Goal: Task Accomplishment & Management: Complete application form

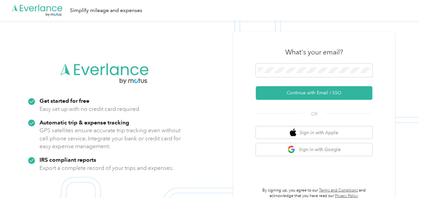
drag, startPoint x: 287, startPoint y: 94, endPoint x: 77, endPoint y: 7, distance: 227.5
click at [287, 94] on button "Continue with Email / SSO" at bounding box center [314, 93] width 117 height 14
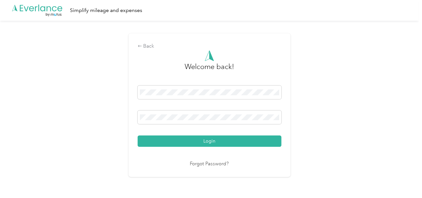
drag, startPoint x: 208, startPoint y: 145, endPoint x: 338, endPoint y: 132, distance: 130.2
click at [211, 144] on button "Login" at bounding box center [210, 140] width 144 height 11
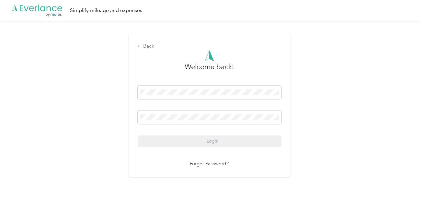
click at [340, 132] on div "Back Welcome back! Login Forgot Password?" at bounding box center [209, 108] width 419 height 174
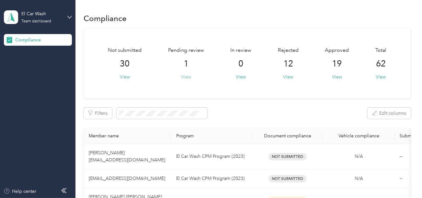
click at [190, 74] on button "View" at bounding box center [186, 77] width 10 height 7
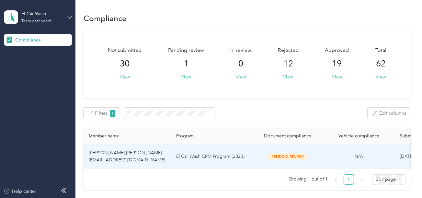
click at [213, 156] on td "El Car Wash CPM Program (2023)" at bounding box center [211, 156] width 81 height 25
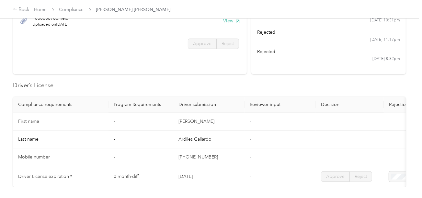
scroll to position [32, 0]
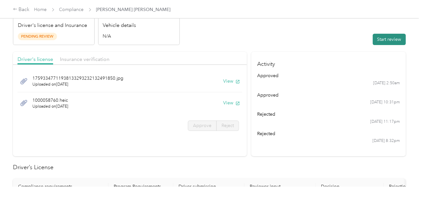
drag, startPoint x: 393, startPoint y: 33, endPoint x: 373, endPoint y: 38, distance: 20.7
click at [391, 34] on button "Start review" at bounding box center [389, 39] width 33 height 11
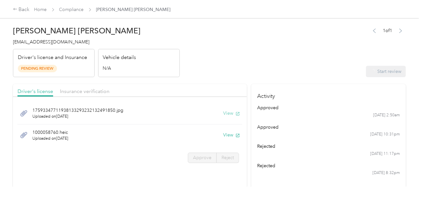
click at [225, 112] on button "View" at bounding box center [231, 113] width 17 height 7
click at [219, 130] on div "1000058760.heic Uploaded on [DATE] View" at bounding box center [129, 135] width 225 height 22
drag, startPoint x: 218, startPoint y: 133, endPoint x: 228, endPoint y: 138, distance: 10.7
click at [218, 134] on button "View" at bounding box center [221, 135] width 17 height 7
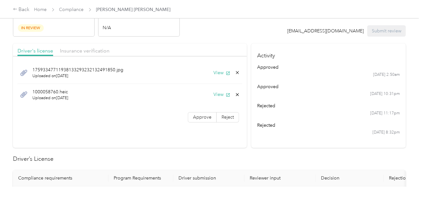
scroll to position [65, 0]
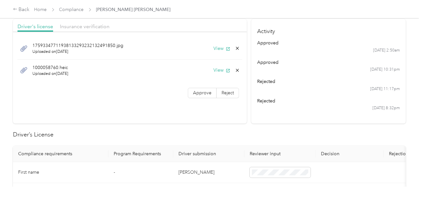
click at [236, 69] on icon at bounding box center [237, 70] width 3 height 3
click at [220, 73] on button "Yes" at bounding box center [220, 74] width 13 height 10
click at [210, 70] on label "Approve" at bounding box center [202, 71] width 29 height 10
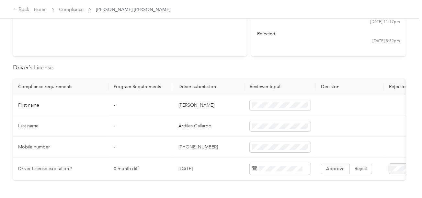
scroll to position [162, 0]
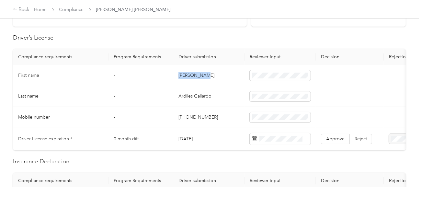
copy td "[PERSON_NAME]"
drag, startPoint x: 178, startPoint y: 74, endPoint x: 215, endPoint y: 74, distance: 37.3
click at [215, 74] on td "[PERSON_NAME]" at bounding box center [208, 75] width 71 height 21
click at [268, 71] on span at bounding box center [280, 75] width 61 height 10
click at [191, 99] on td "Ardiles Gallardo" at bounding box center [208, 96] width 71 height 21
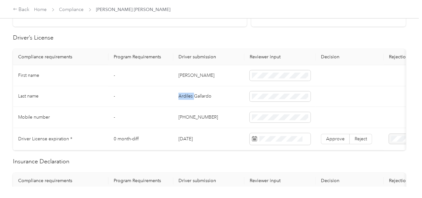
click at [191, 99] on td "Ardiles Gallardo" at bounding box center [208, 96] width 71 height 21
copy td "Ardiles Gallardo"
click at [261, 99] on span at bounding box center [280, 96] width 61 height 10
drag, startPoint x: 236, startPoint y: 103, endPoint x: 244, endPoint y: 111, distance: 11.7
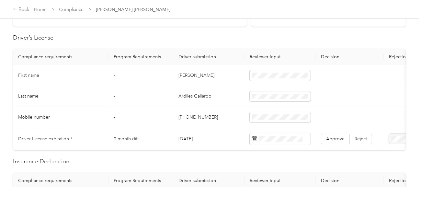
click at [235, 104] on td "Ardiles Gallardo" at bounding box center [208, 96] width 71 height 21
click at [283, 133] on span at bounding box center [280, 139] width 61 height 12
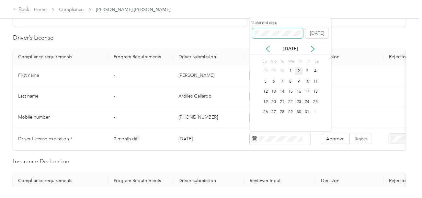
click at [260, 28] on span at bounding box center [277, 33] width 51 height 10
click at [307, 82] on div "7" at bounding box center [307, 81] width 8 height 8
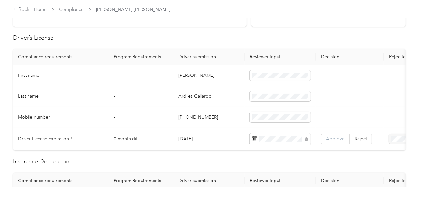
click at [335, 134] on label "Approve" at bounding box center [335, 139] width 29 height 10
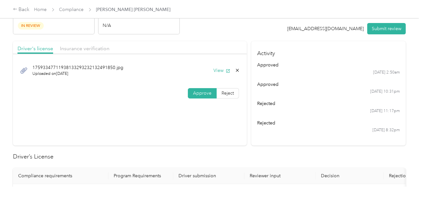
scroll to position [0, 0]
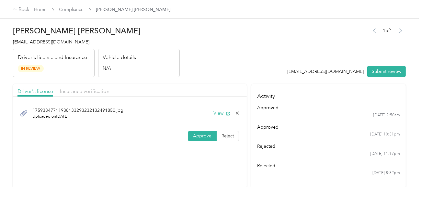
drag, startPoint x: 89, startPoint y: 92, endPoint x: 221, endPoint y: 68, distance: 134.2
click at [93, 91] on span "Insurance verification" at bounding box center [85, 91] width 50 height 6
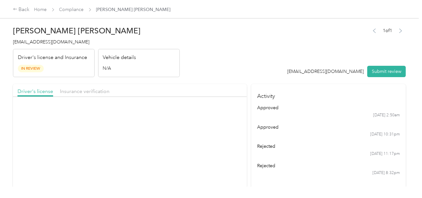
drag, startPoint x: 221, startPoint y: 68, endPoint x: 220, endPoint y: 73, distance: 5.0
click at [222, 69] on header "[PERSON_NAME] [PERSON_NAME] [EMAIL_ADDRESS][DOMAIN_NAME] Driver's license and I…" at bounding box center [209, 50] width 393 height 54
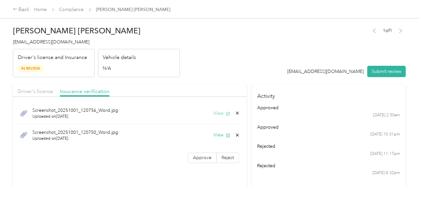
click at [218, 114] on button "View" at bounding box center [221, 113] width 17 height 7
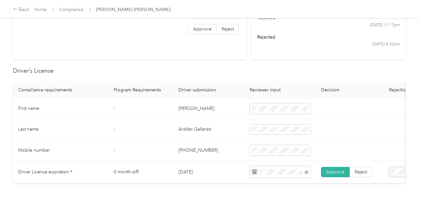
scroll to position [227, 0]
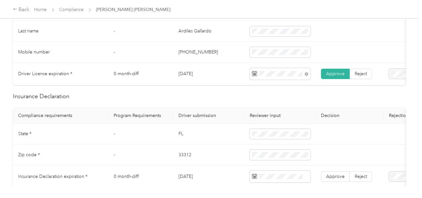
click at [181, 138] on td "FL" at bounding box center [208, 134] width 71 height 21
copy td "FL"
drag, startPoint x: 181, startPoint y: 138, endPoint x: 219, endPoint y: 136, distance: 38.0
click at [183, 138] on td "FL" at bounding box center [208, 134] width 71 height 21
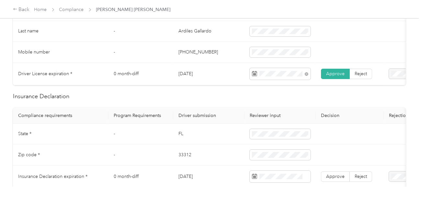
click at [181, 162] on td "33312" at bounding box center [208, 154] width 71 height 21
copy td "33312"
click at [294, 160] on span at bounding box center [280, 155] width 61 height 10
drag, startPoint x: 385, startPoint y: 141, endPoint x: 331, endPoint y: 133, distance: 53.6
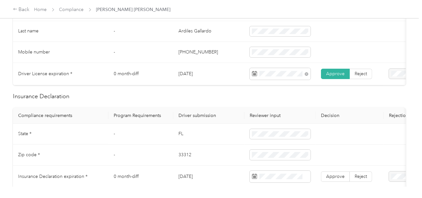
click at [382, 141] on tr "State * - [US_STATE]" at bounding box center [241, 134] width 457 height 21
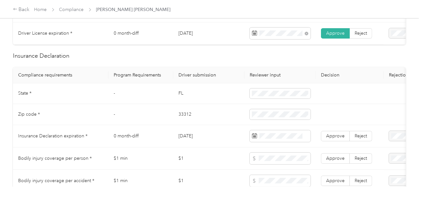
scroll to position [291, 0]
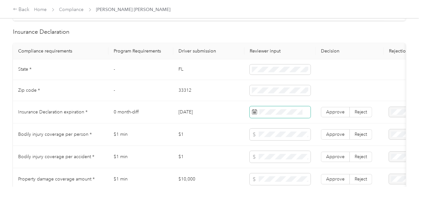
click at [281, 111] on span at bounding box center [280, 112] width 61 height 12
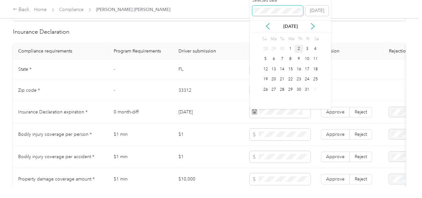
click at [270, 13] on span at bounding box center [277, 11] width 51 height 10
click at [281, 80] on div "24" at bounding box center [282, 79] width 8 height 8
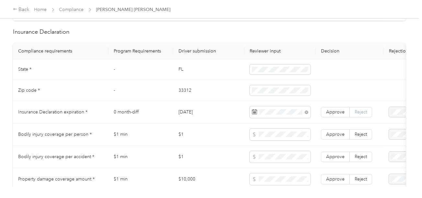
click at [355, 115] on span "Reject" at bounding box center [361, 112] width 12 height 6
click at [342, 114] on span "Approve" at bounding box center [335, 112] width 18 height 6
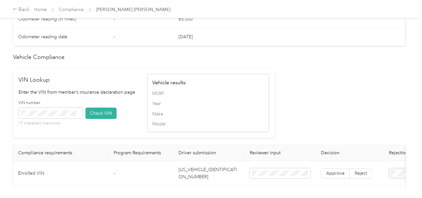
scroll to position [550, 0]
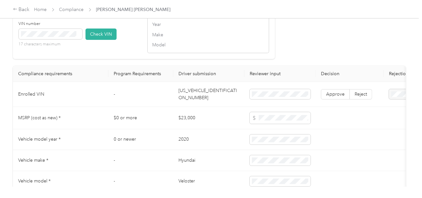
click at [174, 100] on td "[US_VEHICLE_IDENTIFICATION_NUMBER]" at bounding box center [208, 94] width 71 height 25
copy td "[US_VEHICLE_IDENTIFICATION_NUMBER]"
drag, startPoint x: 86, startPoint y: 41, endPoint x: 204, endPoint y: 51, distance: 119.3
click at [92, 40] on button "Check VIN" at bounding box center [101, 34] width 31 height 11
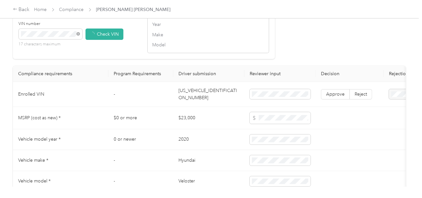
click at [336, 98] on span "Approve" at bounding box center [335, 95] width 18 height 6
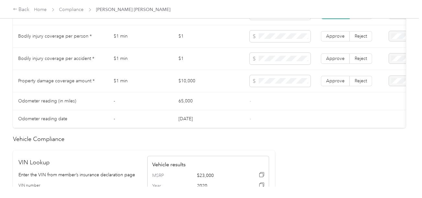
scroll to position [357, 0]
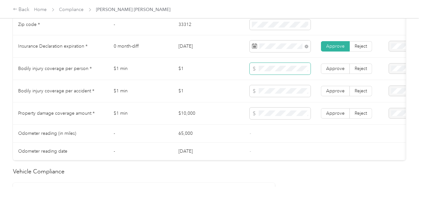
click at [280, 75] on span at bounding box center [280, 69] width 61 height 12
click at [277, 73] on span at bounding box center [280, 69] width 61 height 12
click at [279, 132] on td "-" at bounding box center [280, 134] width 71 height 18
click at [333, 113] on span "Approve" at bounding box center [335, 113] width 18 height 6
click at [330, 86] on td "Approve Reject" at bounding box center [350, 91] width 68 height 22
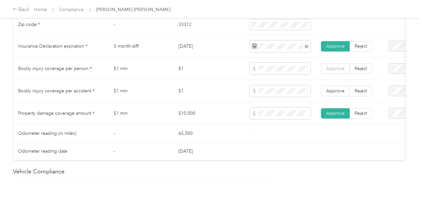
click at [330, 71] on span "Approve" at bounding box center [335, 69] width 18 height 6
click at [334, 93] on span "Approve" at bounding box center [335, 91] width 18 height 6
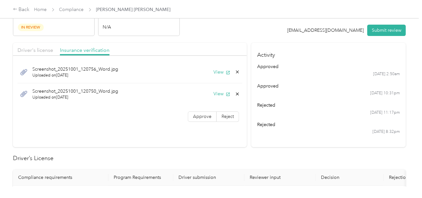
scroll to position [1, 0]
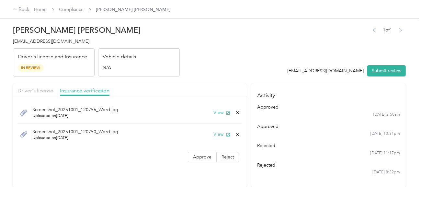
drag, startPoint x: 197, startPoint y: 147, endPoint x: 200, endPoint y: 149, distance: 4.2
click at [197, 147] on div "Screenshot_20251001_120756_Word.jpg Uploaded on [DATE] View Screenshot_20251001…" at bounding box center [130, 132] width 234 height 67
click at [200, 149] on div "Screenshot_20251001_120756_Word.jpg Uploaded on [DATE] View Screenshot_20251001…" at bounding box center [130, 132] width 234 height 67
click at [222, 131] on button "View" at bounding box center [221, 134] width 17 height 7
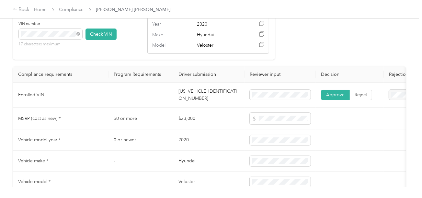
scroll to position [421, 0]
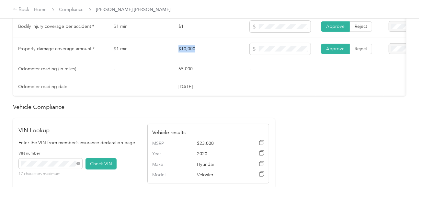
copy tr "$10,000"
drag, startPoint x: 202, startPoint y: 50, endPoint x: 251, endPoint y: 50, distance: 49.6
click at [173, 50] on tr "Property damage coverage amount * $1 min $10,000 Approve Reject" at bounding box center [241, 49] width 457 height 22
click at [242, 50] on tr "Property damage coverage amount * $1 min $10,000 Approve Reject" at bounding box center [241, 49] width 457 height 22
click at [247, 60] on td at bounding box center [280, 49] width 71 height 22
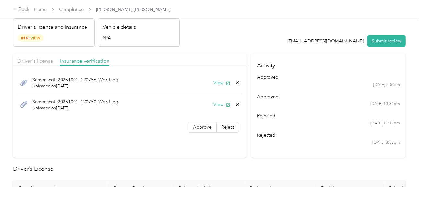
scroll to position [0, 0]
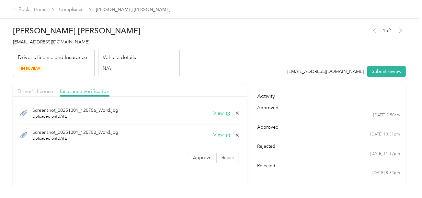
click at [235, 114] on icon at bounding box center [237, 112] width 5 height 5
click at [220, 117] on button "Yes" at bounding box center [220, 117] width 13 height 10
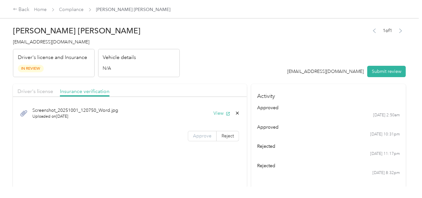
click at [213, 133] on label "Approve" at bounding box center [202, 136] width 29 height 10
drag, startPoint x: 241, startPoint y: 59, endPoint x: 369, endPoint y: 69, distance: 128.4
click at [242, 59] on header "[PERSON_NAME] [PERSON_NAME] [EMAIL_ADDRESS][DOMAIN_NAME] Driver's license and I…" at bounding box center [209, 50] width 393 height 54
click at [398, 56] on div "1 of 1 [EMAIL_ADDRESS][DOMAIN_NAME] Submit review" at bounding box center [347, 51] width 119 height 51
click at [383, 72] on button "Submit review" at bounding box center [386, 71] width 39 height 11
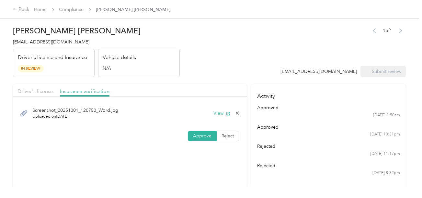
drag, startPoint x: 232, startPoint y: 53, endPoint x: 178, endPoint y: 53, distance: 54.1
click at [232, 53] on header "[PERSON_NAME] [PERSON_NAME] [EMAIL_ADDRESS][DOMAIN_NAME] Driver's license and I…" at bounding box center [209, 50] width 393 height 54
click at [51, 47] on div "[PERSON_NAME] [PERSON_NAME] [EMAIL_ADDRESS][DOMAIN_NAME] Driver's license and I…" at bounding box center [96, 50] width 167 height 54
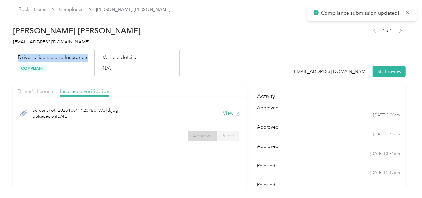
click at [51, 47] on div "[PERSON_NAME] [PERSON_NAME] [EMAIL_ADDRESS][DOMAIN_NAME] Driver's license and I…" at bounding box center [96, 50] width 167 height 54
copy p "Driver's license and Insurance"
click at [227, 114] on button "View" at bounding box center [231, 113] width 17 height 7
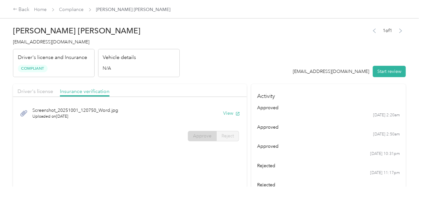
click at [55, 41] on span "[EMAIL_ADDRESS][DOMAIN_NAME]" at bounding box center [51, 42] width 76 height 6
copy span "[EMAIL_ADDRESS][DOMAIN_NAME]"
click at [79, 11] on link "Compliance" at bounding box center [71, 10] width 25 height 6
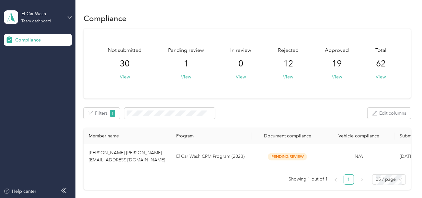
click at [57, 26] on div "El Car Wash Team dashboard" at bounding box center [38, 17] width 68 height 23
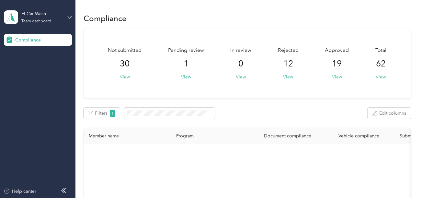
drag, startPoint x: 35, startPoint y: 65, endPoint x: 35, endPoint y: 61, distance: 3.6
click at [35, 62] on div "Log out" at bounding box center [71, 67] width 127 height 11
